Goal: Task Accomplishment & Management: Use online tool/utility

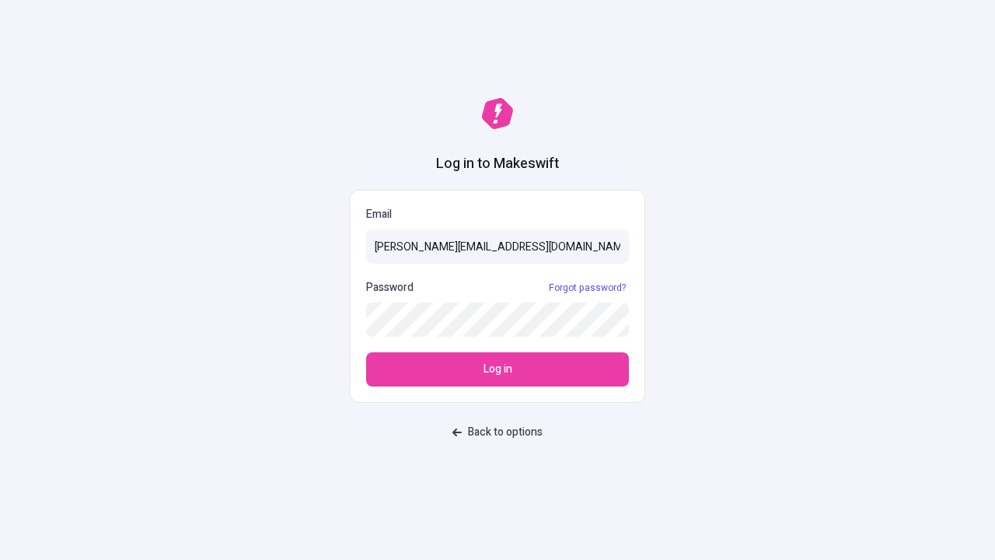
type input "[PERSON_NAME][EMAIL_ADDRESS][DOMAIN_NAME]"
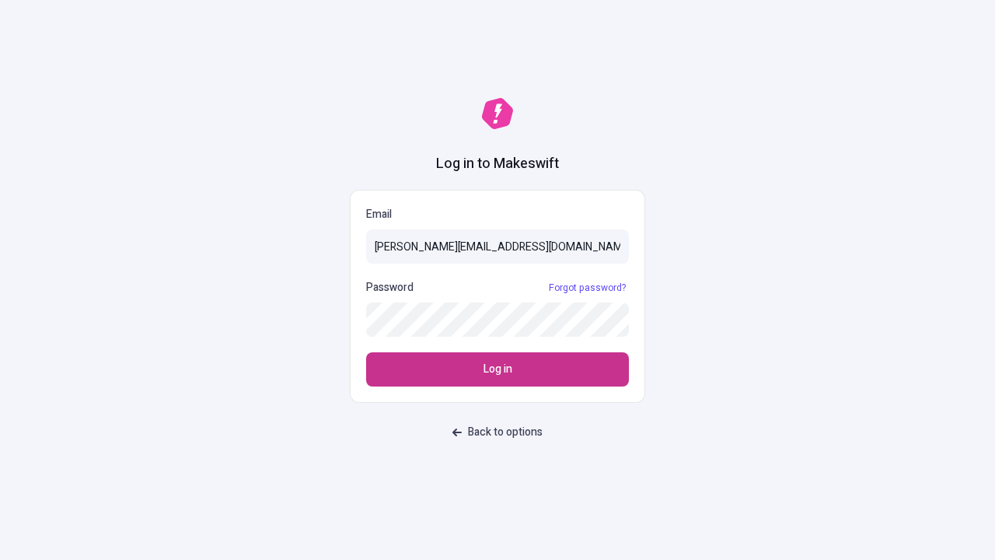
click at [498, 369] on span "Log in" at bounding box center [498, 369] width 29 height 17
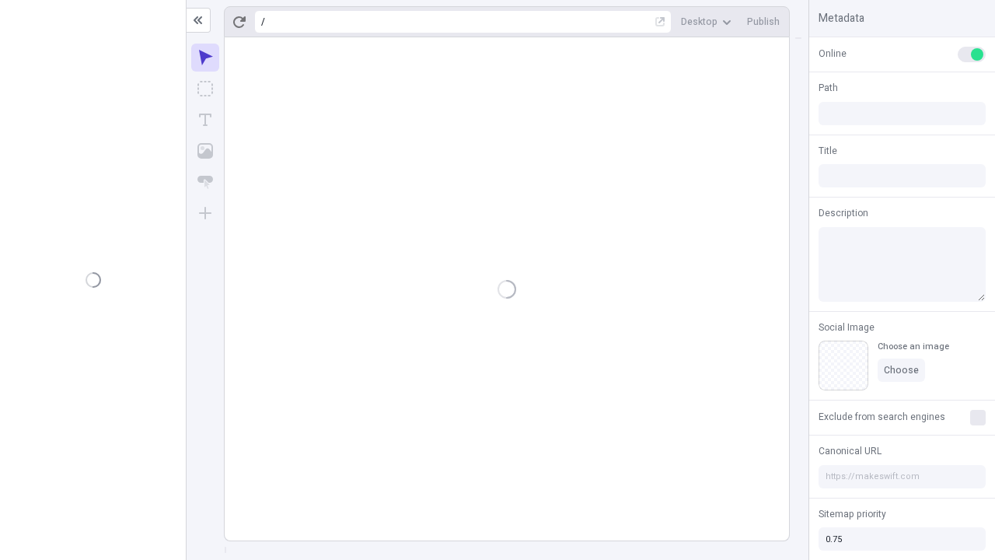
type input "/deep-link-acidus"
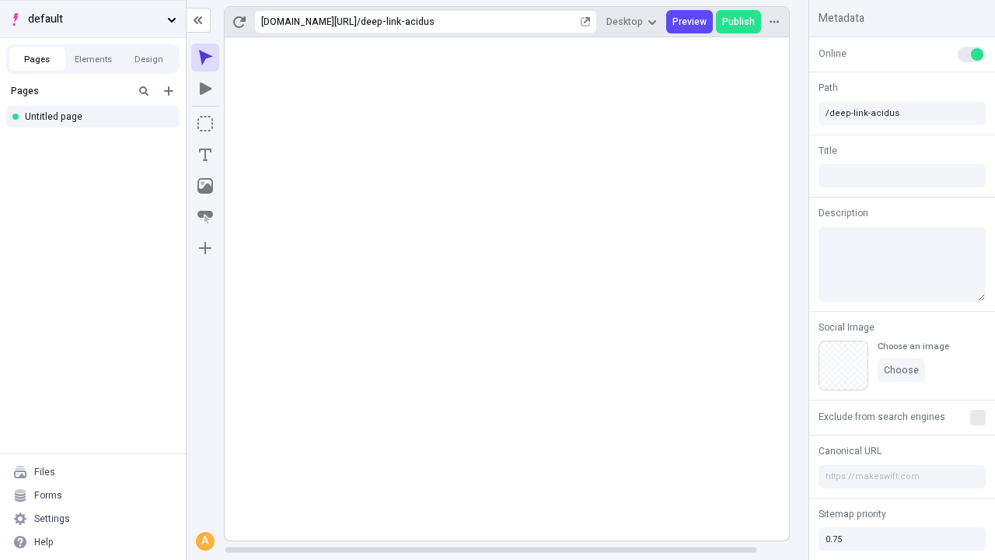
click at [93, 19] on span "default" at bounding box center [94, 19] width 133 height 17
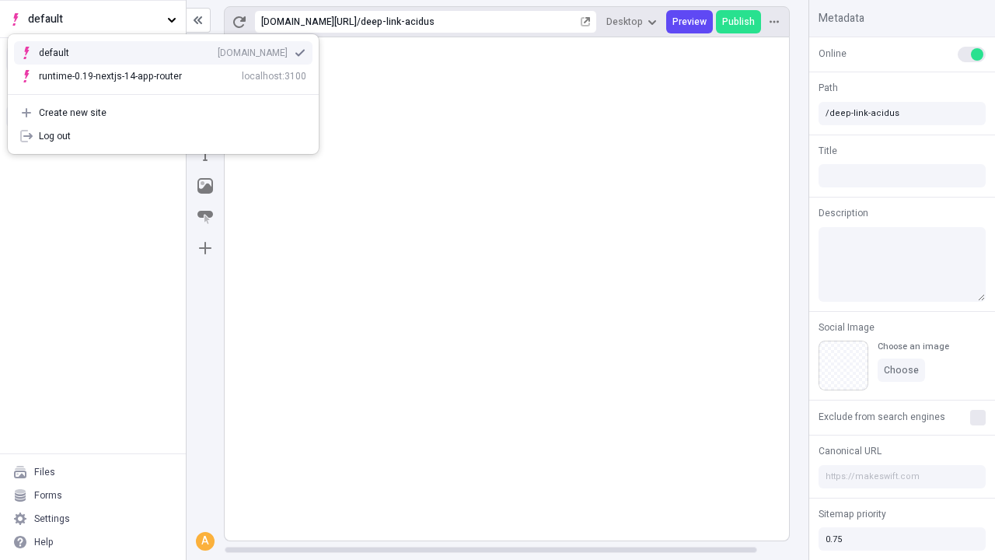
click at [163, 113] on div "Create new site" at bounding box center [172, 113] width 267 height 12
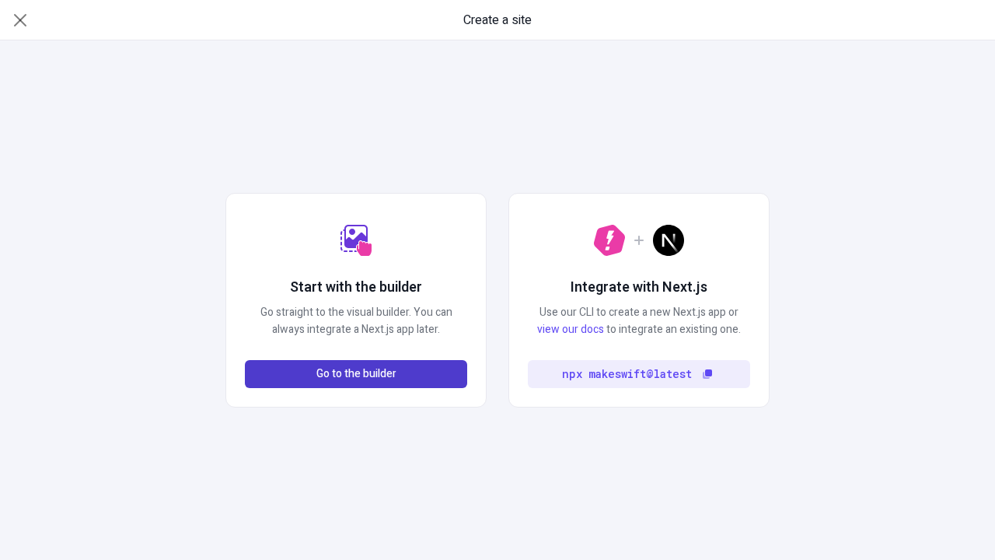
click at [356, 374] on span "Go to the builder" at bounding box center [356, 373] width 80 height 17
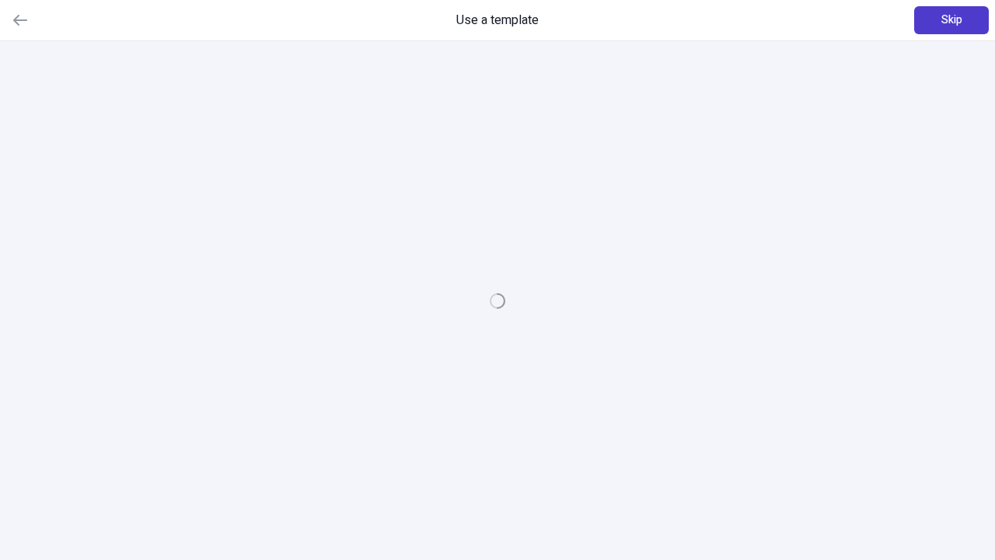
click at [952, 20] on span "Skip" at bounding box center [952, 20] width 21 height 17
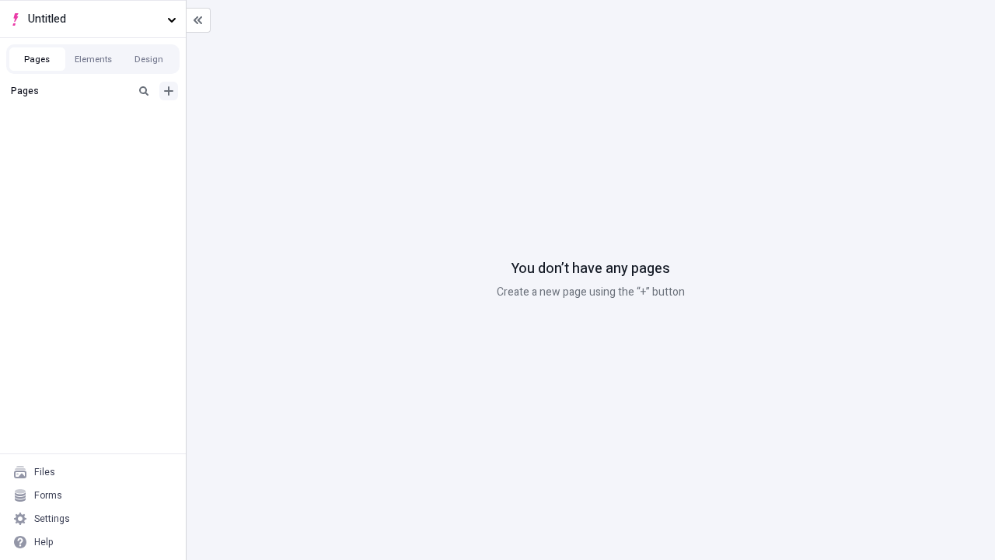
click at [169, 91] on icon "Add new" at bounding box center [168, 90] width 9 height 9
click at [97, 142] on div "Blank page" at bounding box center [97, 143] width 149 height 23
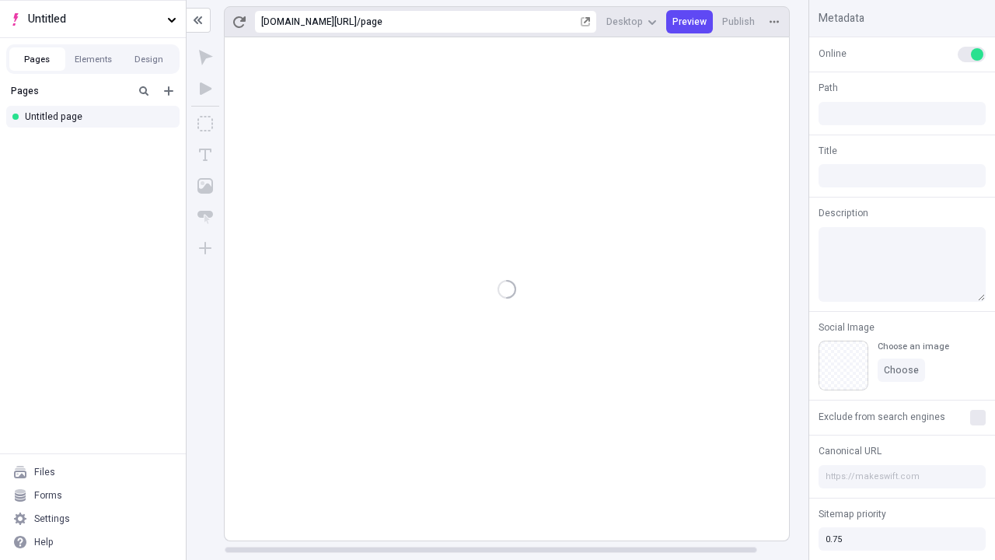
type input "/page"
click at [739, 22] on span "Publish" at bounding box center [738, 22] width 33 height 12
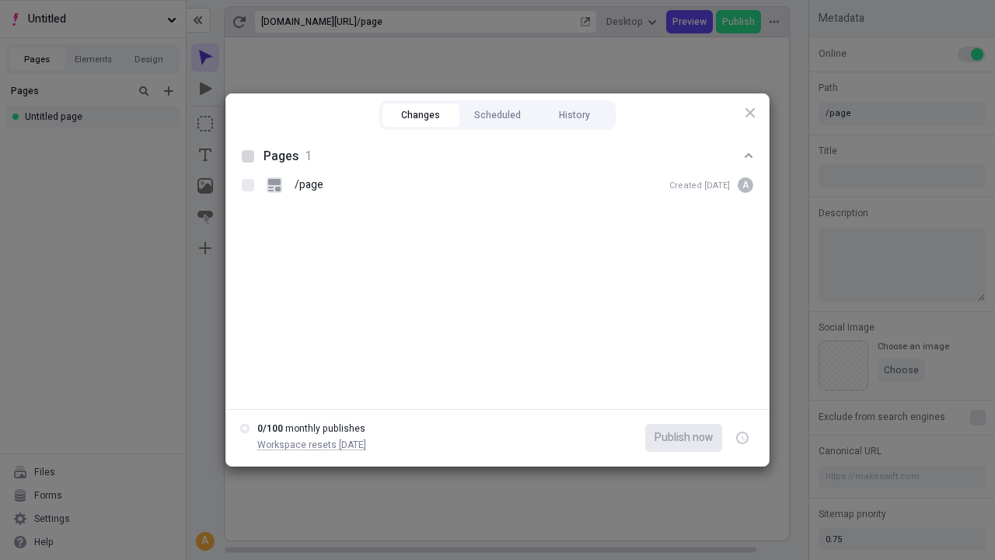
click at [421, 115] on button "Changes" at bounding box center [421, 114] width 77 height 23
click at [248, 156] on div at bounding box center [248, 156] width 12 height 12
checkbox input "true"
click at [743, 438] on icon "button" at bounding box center [744, 437] width 4 height 5
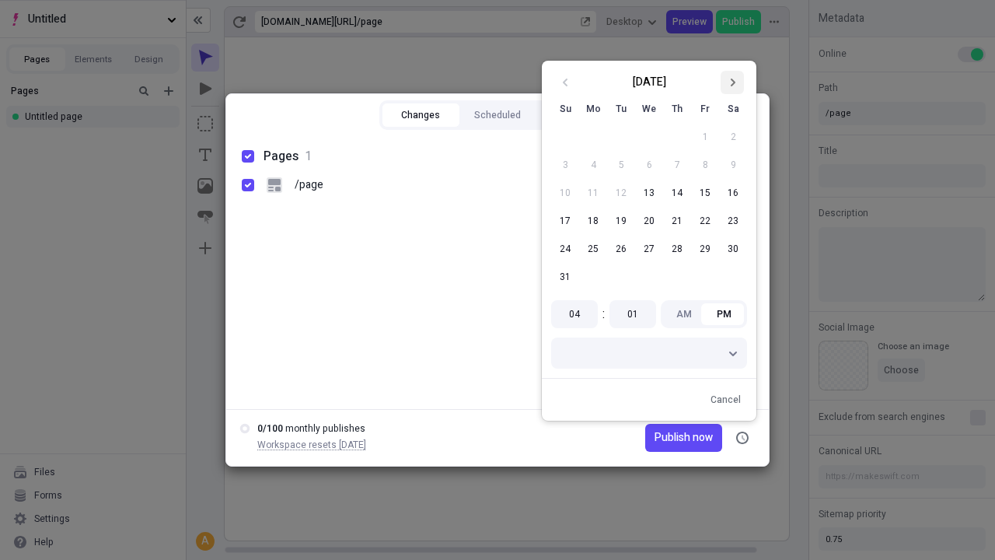
click at [732, 82] on icon "Go to next month" at bounding box center [732, 82] width 9 height 9
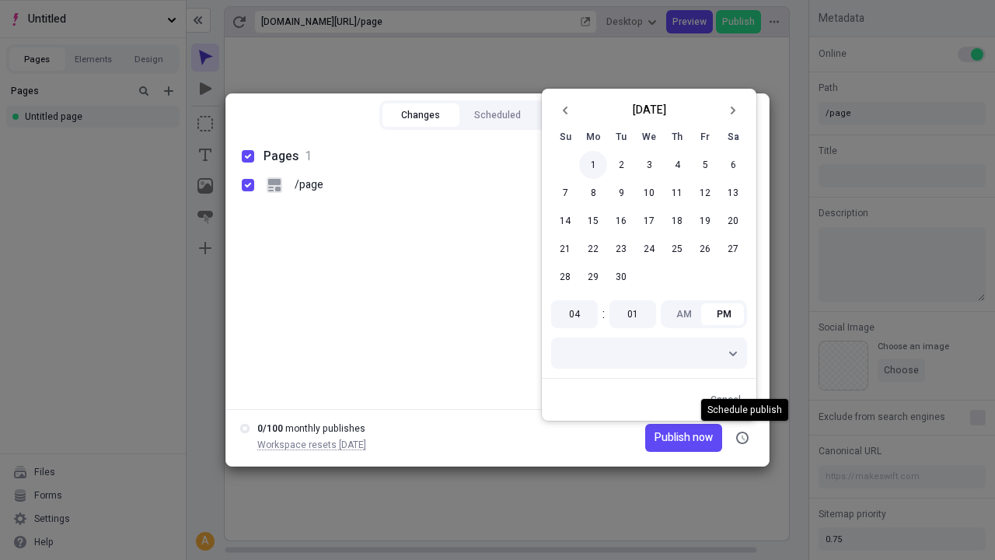
click at [593, 165] on button "1" at bounding box center [593, 165] width 28 height 28
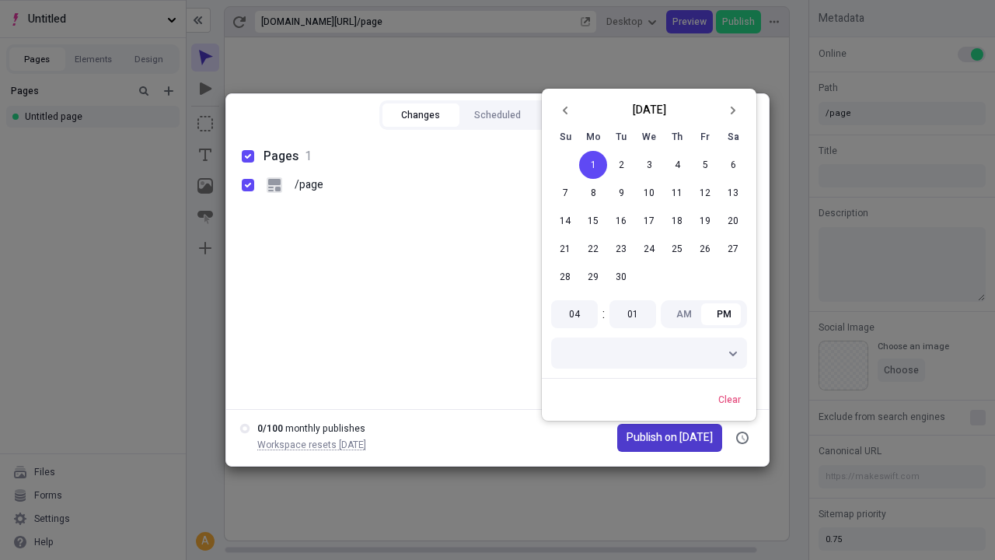
click at [662, 438] on span "Publish on [DATE]" at bounding box center [670, 437] width 86 height 17
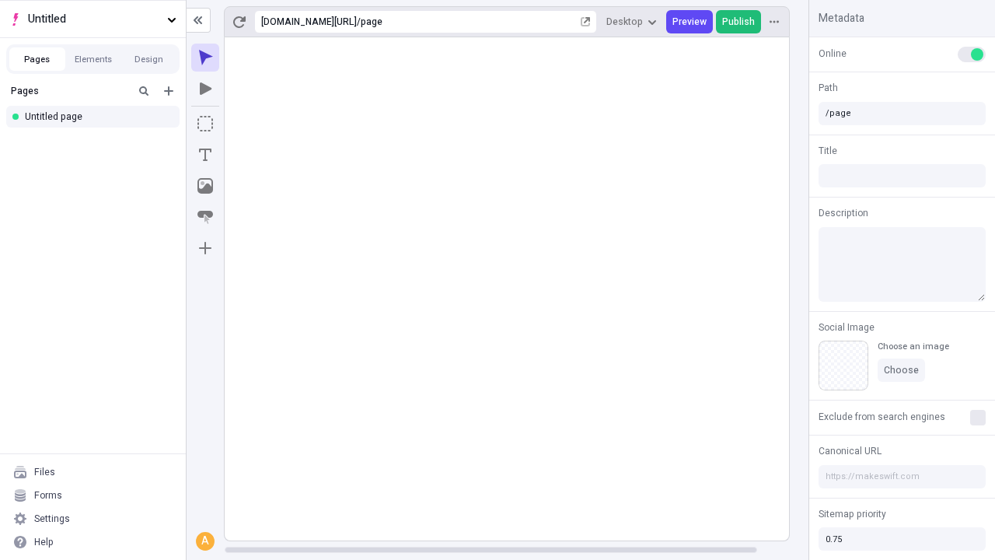
click at [739, 22] on span "Publish" at bounding box center [738, 22] width 33 height 12
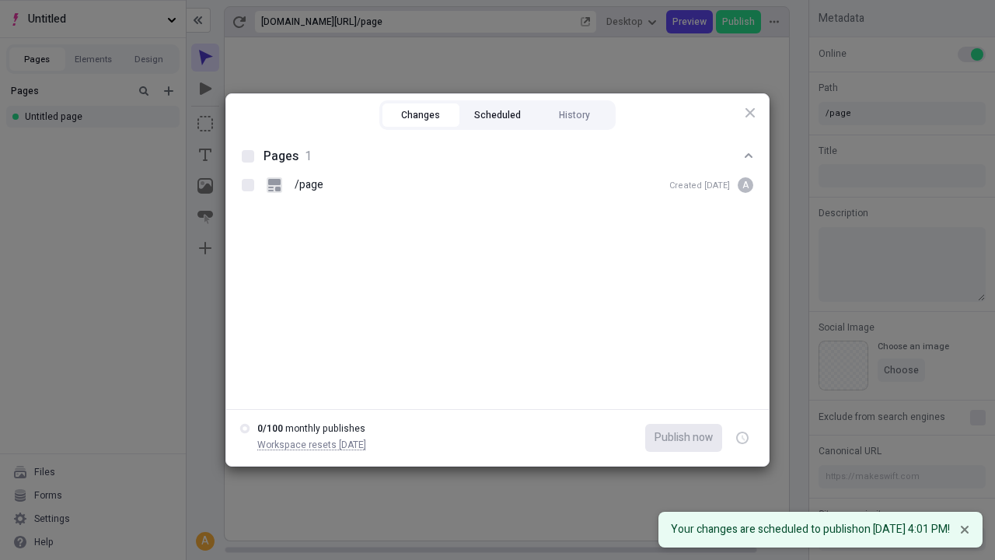
click at [498, 115] on button "Scheduled" at bounding box center [498, 114] width 77 height 23
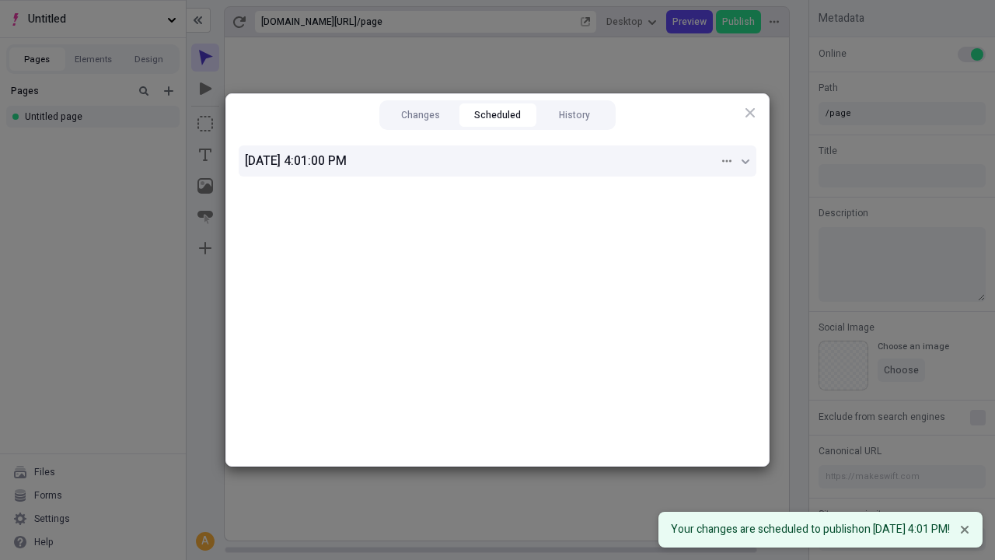
click at [498, 161] on div "[DATE] 4:01:00 PM" at bounding box center [482, 161] width 474 height 19
